Goal: Task Accomplishment & Management: Manage account settings

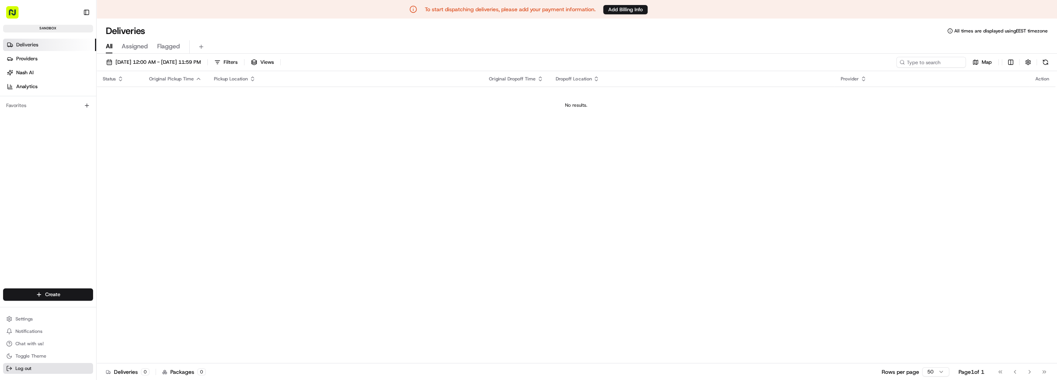
click at [19, 369] on span "Log out" at bounding box center [23, 368] width 16 height 6
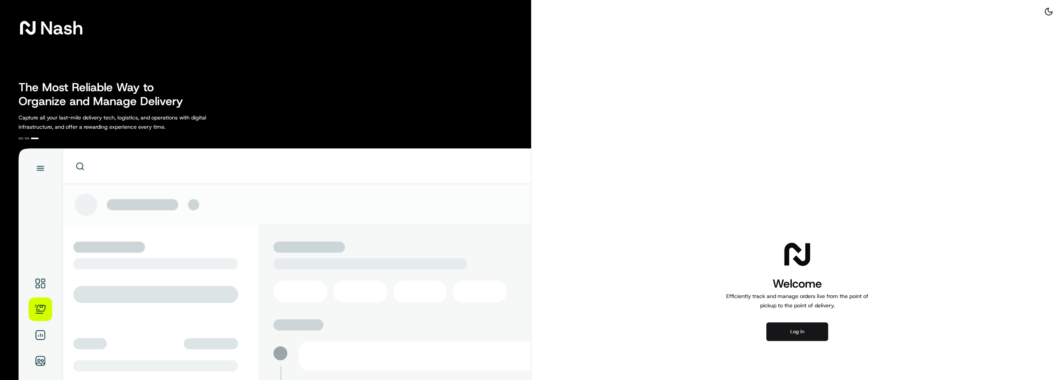
click at [778, 327] on button "Log in" at bounding box center [797, 331] width 62 height 19
